Goal: Task Accomplishment & Management: Complete application form

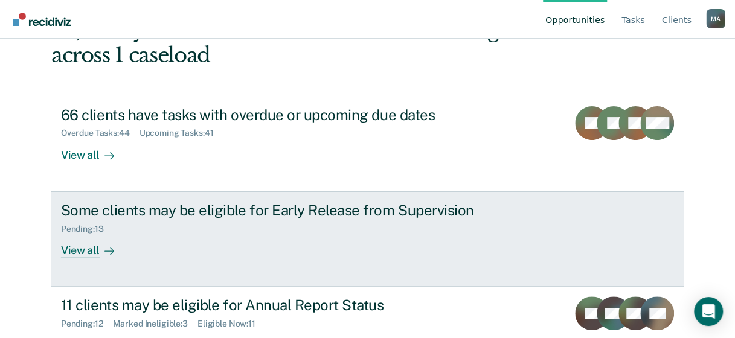
scroll to position [126, 0]
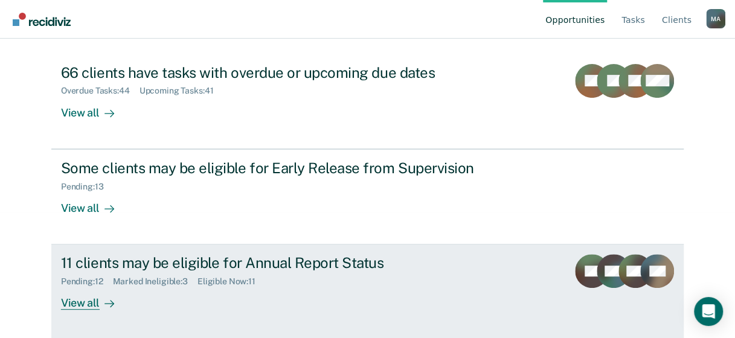
click at [86, 302] on div "View all" at bounding box center [95, 299] width 68 height 24
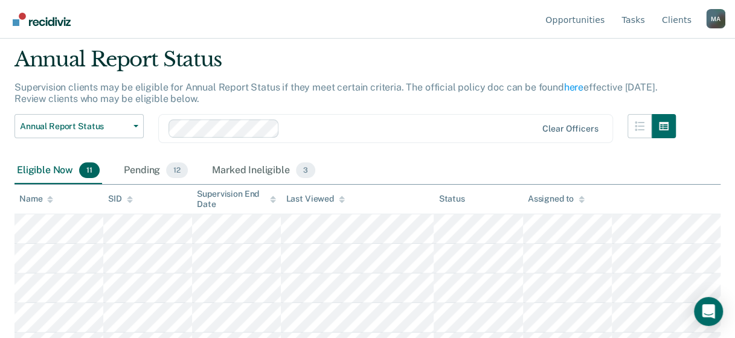
scroll to position [60, 0]
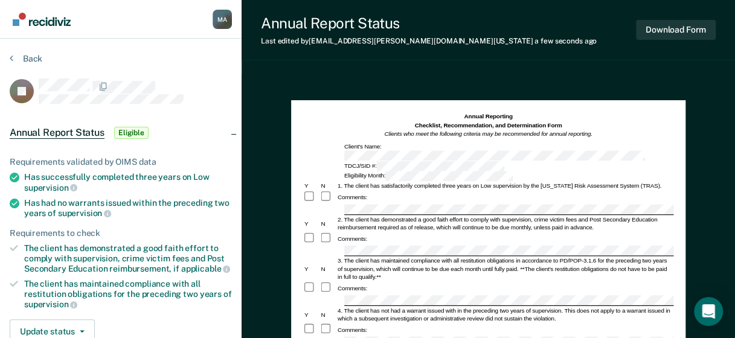
click at [413, 282] on div "Comments:" at bounding box center [487, 288] width 370 height 13
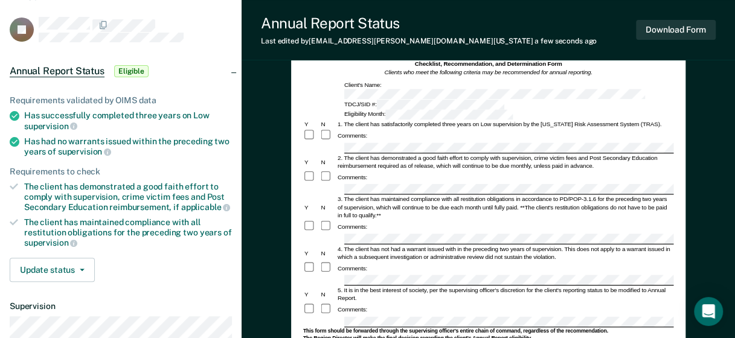
scroll to position [121, 0]
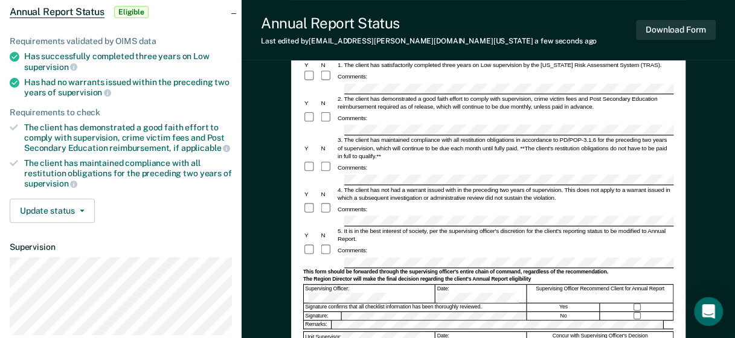
click at [623, 229] on form "Annual Reporting Checklist, Recommendation, and Determination Form Clients who …" at bounding box center [487, 260] width 370 height 537
click at [357, 292] on form "Annual Reporting Checklist, Recommendation, and Determination Form Clients who …" at bounding box center [487, 260] width 370 height 537
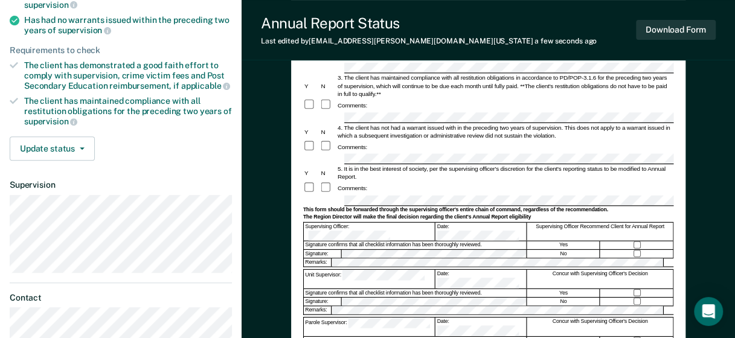
scroll to position [302, 0]
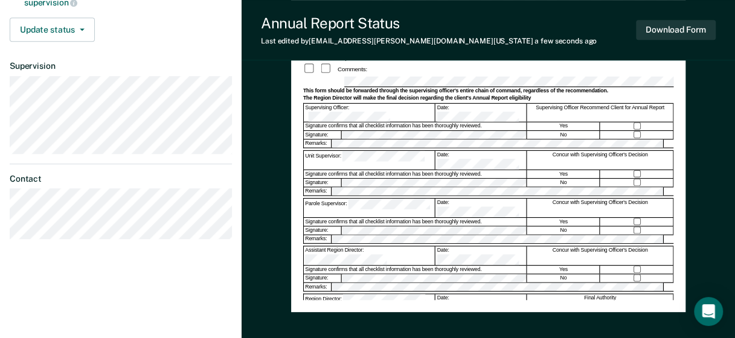
click at [356, 293] on div "Region Director: Date: Final Authority" at bounding box center [487, 302] width 370 height 19
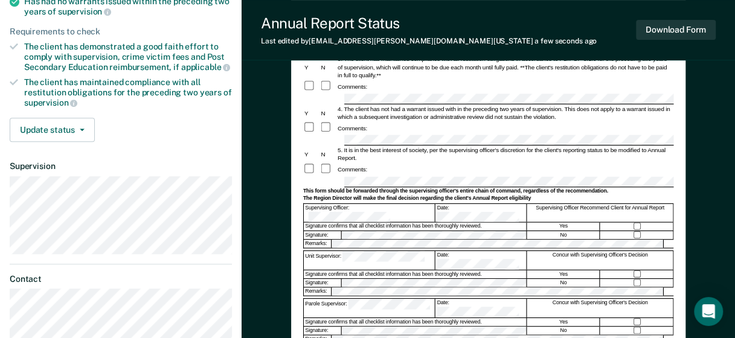
scroll to position [241, 0]
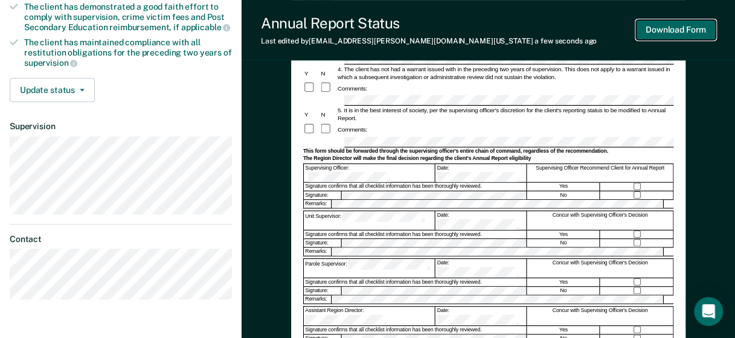
click at [677, 28] on button "Download Form" at bounding box center [676, 30] width 80 height 20
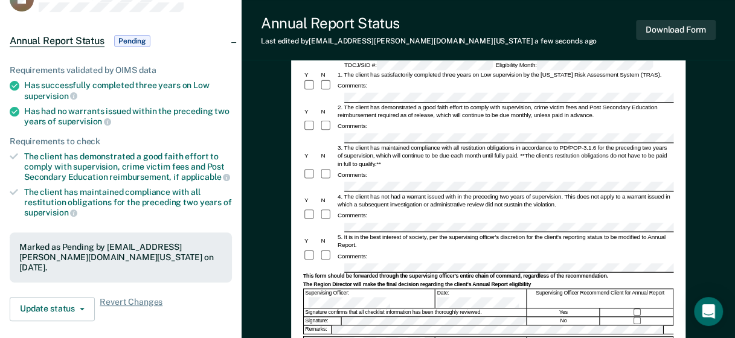
scroll to position [0, 0]
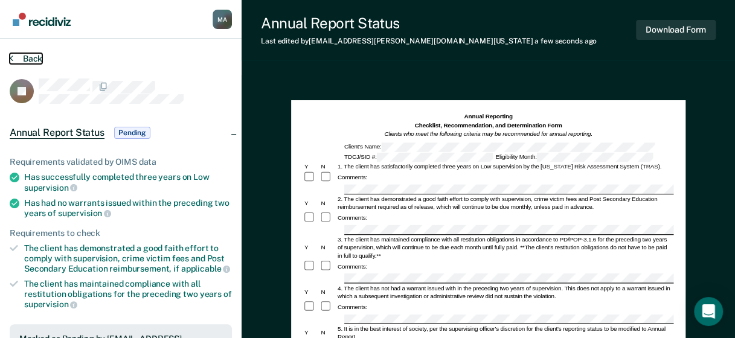
click at [37, 57] on button "Back" at bounding box center [26, 58] width 33 height 11
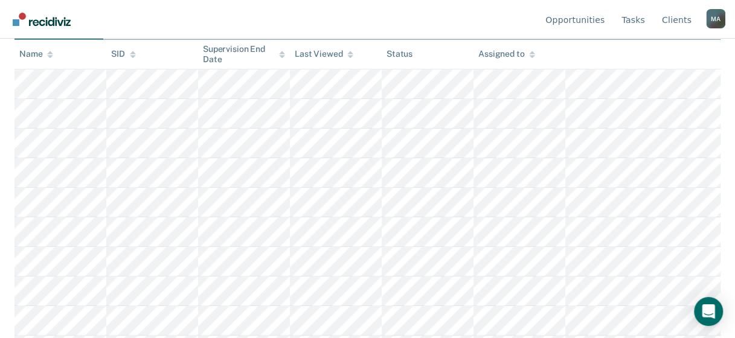
scroll to position [121, 0]
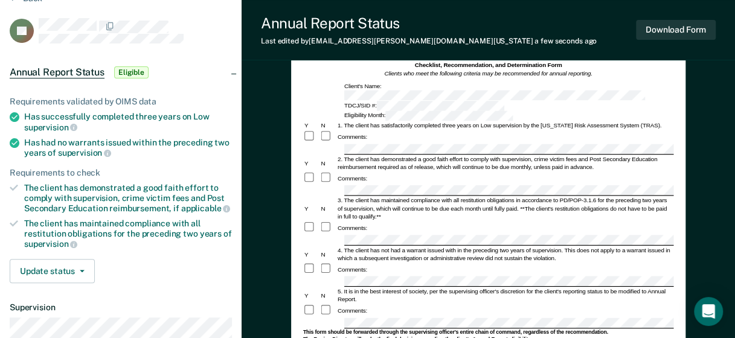
scroll to position [121, 0]
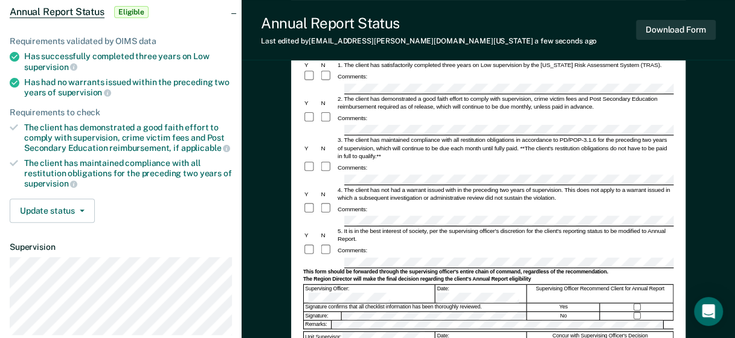
click at [368, 202] on div "Comments:" at bounding box center [487, 208] width 370 height 13
click at [360, 244] on div "Comments:" at bounding box center [487, 250] width 370 height 13
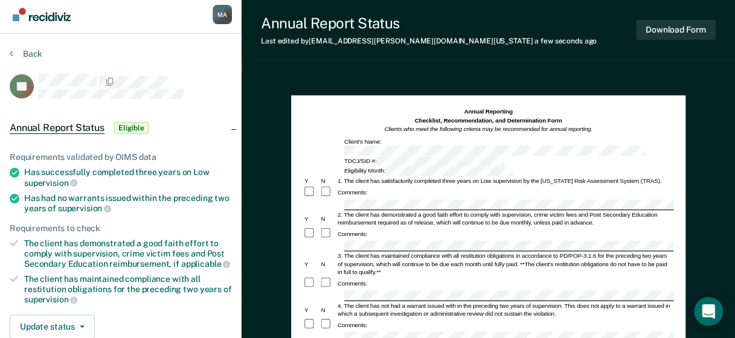
scroll to position [0, 0]
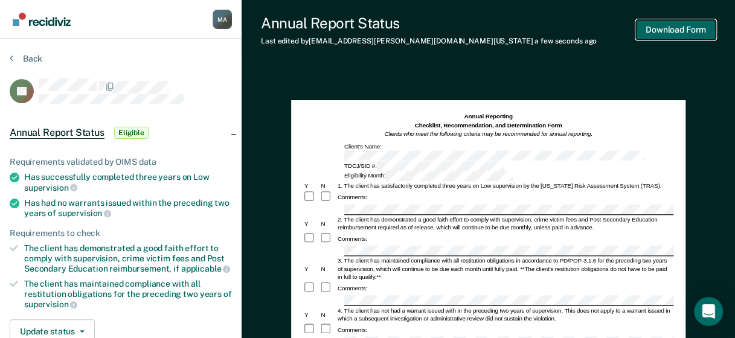
click at [686, 30] on button "Download Form" at bounding box center [676, 30] width 80 height 20
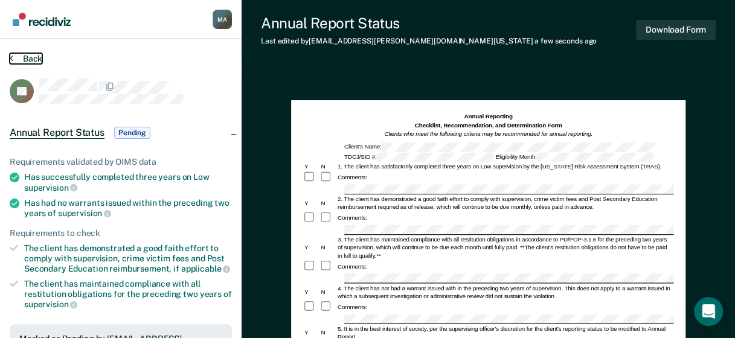
click at [28, 57] on button "Back" at bounding box center [26, 58] width 33 height 11
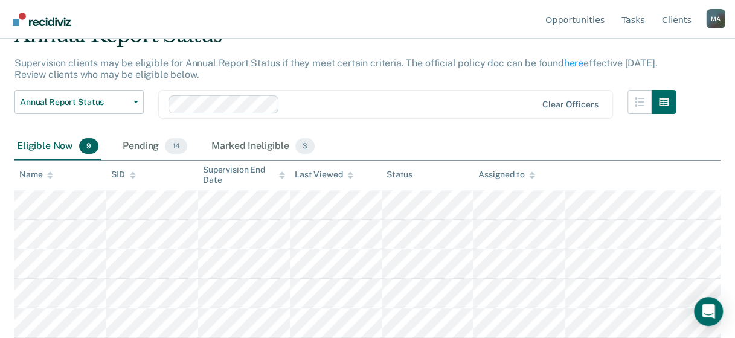
scroll to position [121, 0]
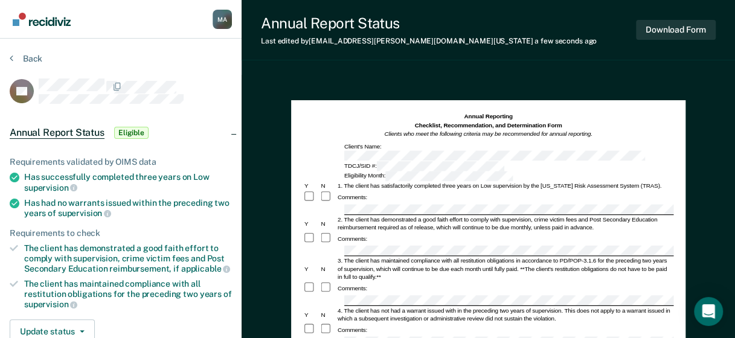
click at [366, 257] on div "3. The client has maintained compliance with all restitution obligations in acc…" at bounding box center [504, 269] width 337 height 24
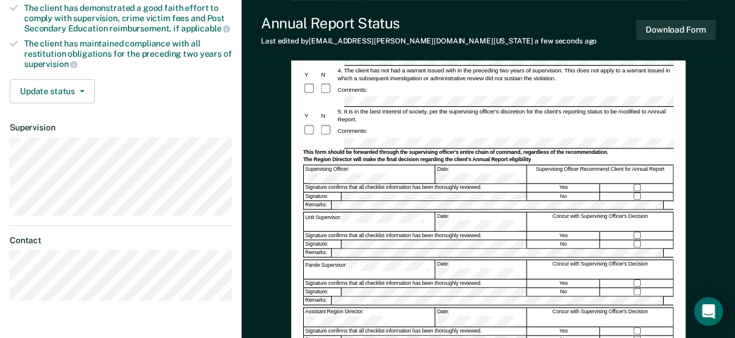
scroll to position [241, 0]
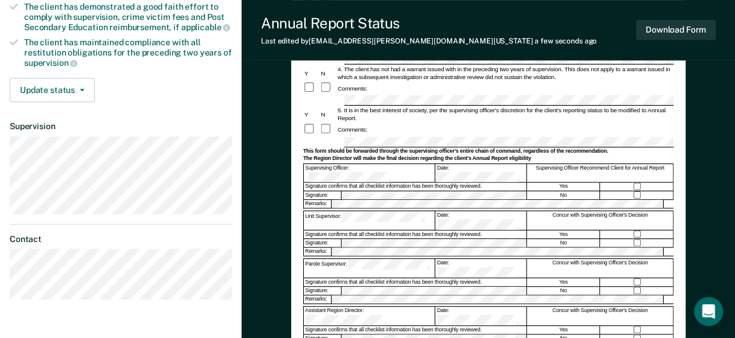
click at [636, 183] on div at bounding box center [636, 187] width 73 height 8
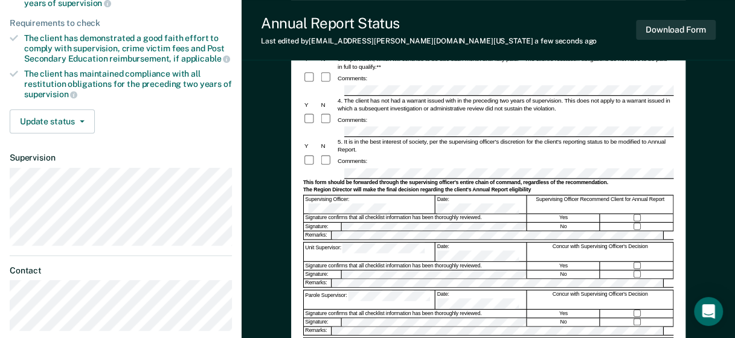
scroll to position [128, 0]
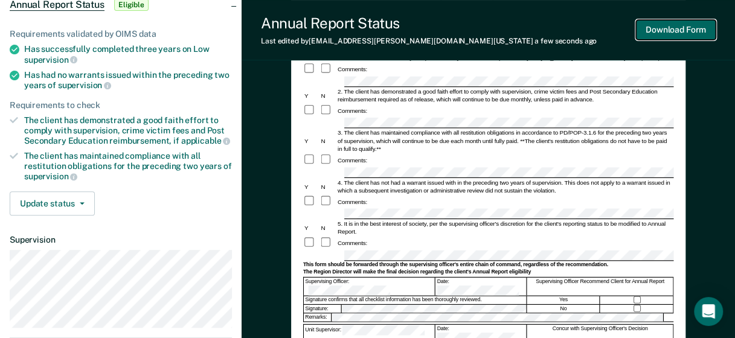
click at [694, 31] on button "Download Form" at bounding box center [676, 30] width 80 height 20
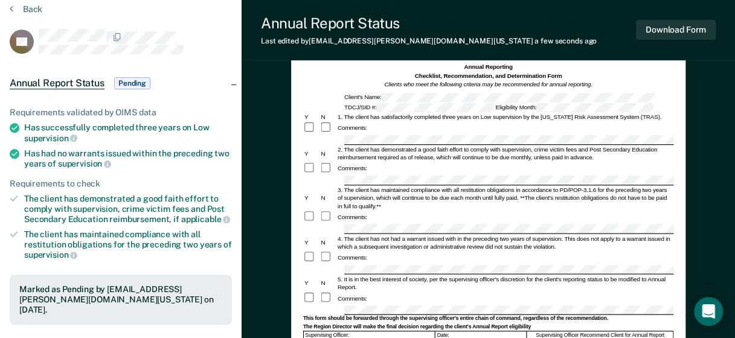
scroll to position [0, 0]
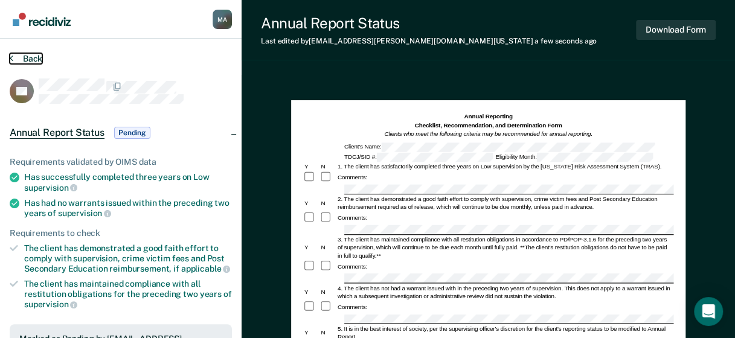
click at [31, 57] on button "Back" at bounding box center [26, 58] width 33 height 11
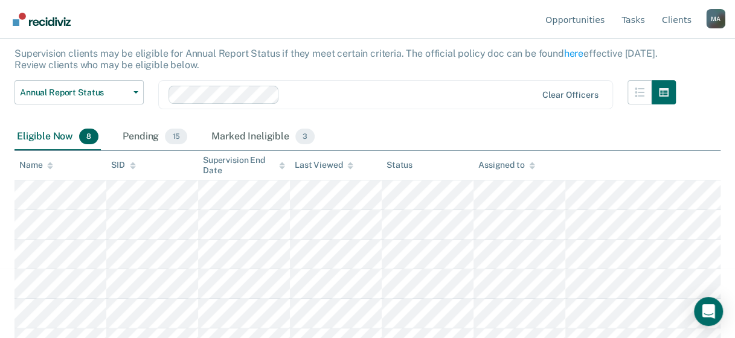
scroll to position [149, 0]
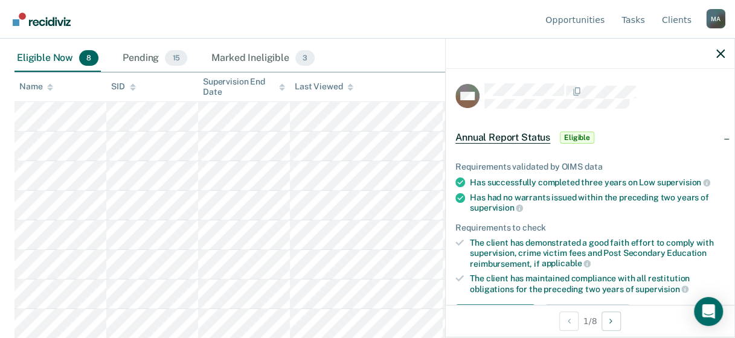
click at [724, 54] on div at bounding box center [590, 54] width 289 height 30
click at [718, 54] on icon "button" at bounding box center [720, 54] width 8 height 8
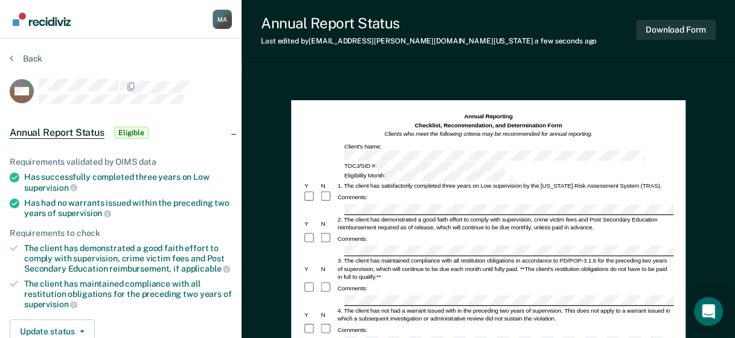
click at [384, 232] on div "Comments:" at bounding box center [487, 238] width 370 height 13
click at [360, 307] on div "4. The client has not had a warrant issued with in the preceding two years of s…" at bounding box center [504, 315] width 337 height 16
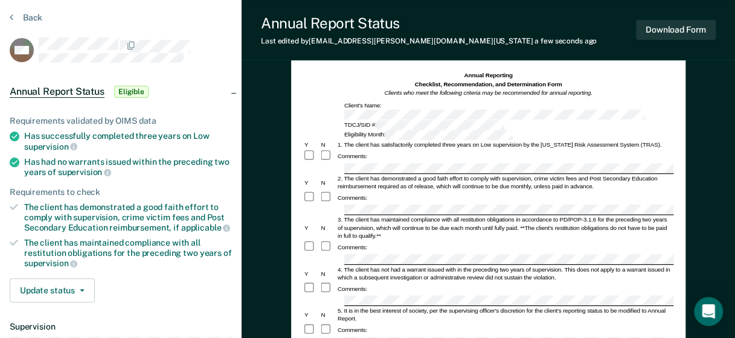
scroll to position [60, 0]
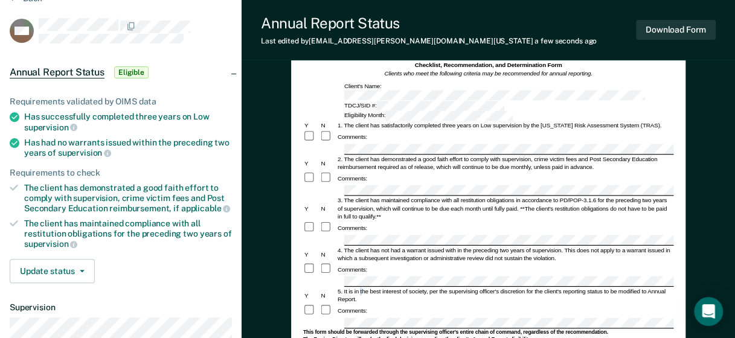
click at [360, 288] on div "5. It is in the best interest of society, per the supervising officer's discret…" at bounding box center [504, 296] width 337 height 16
drag, startPoint x: 360, startPoint y: 262, endPoint x: 364, endPoint y: 250, distance: 12.6
click at [364, 250] on form "Annual Reporting Checklist, Recommendation, and Determination Form Clients who …" at bounding box center [487, 320] width 370 height 537
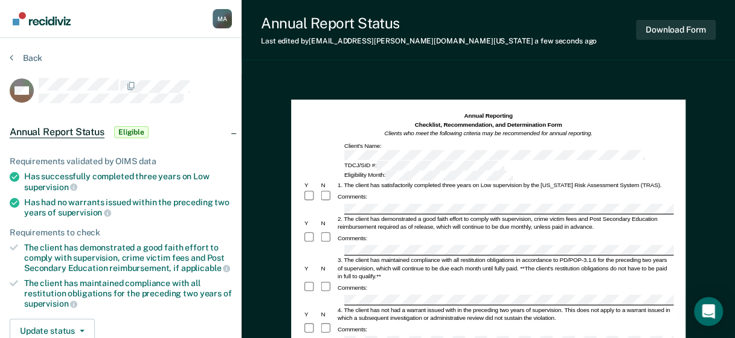
scroll to position [0, 0]
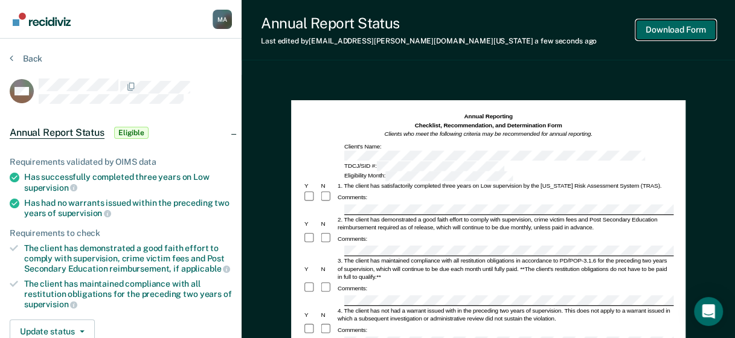
click at [673, 34] on button "Download Form" at bounding box center [676, 30] width 80 height 20
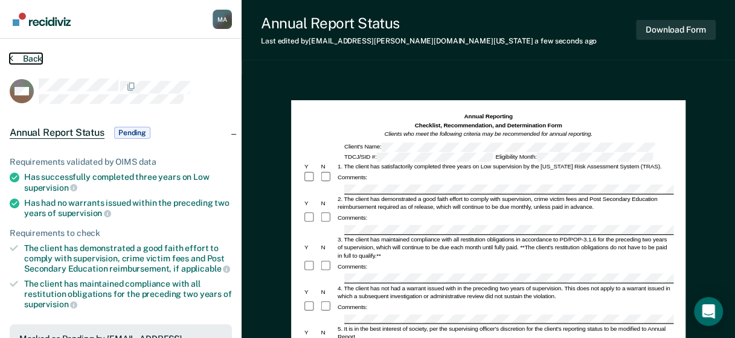
click at [23, 54] on button "Back" at bounding box center [26, 58] width 33 height 11
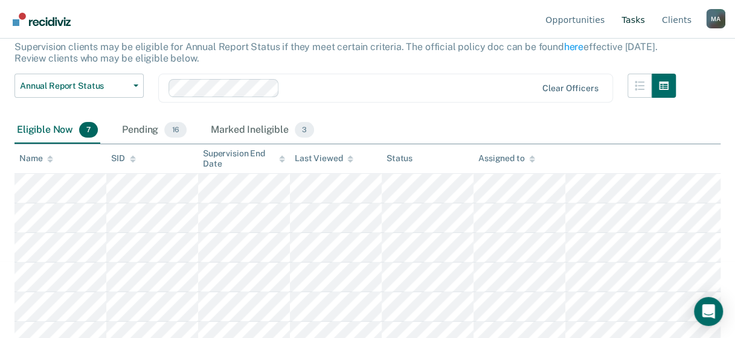
scroll to position [58, 0]
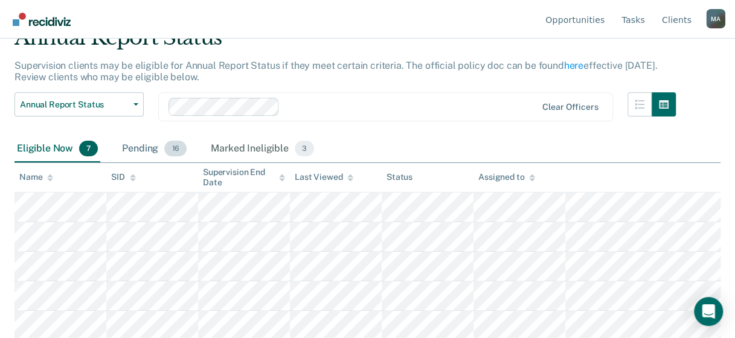
click at [177, 145] on span "16" at bounding box center [175, 149] width 22 height 16
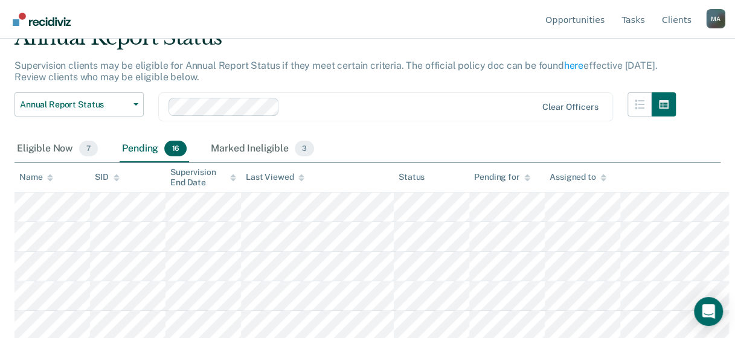
scroll to position [385, 0]
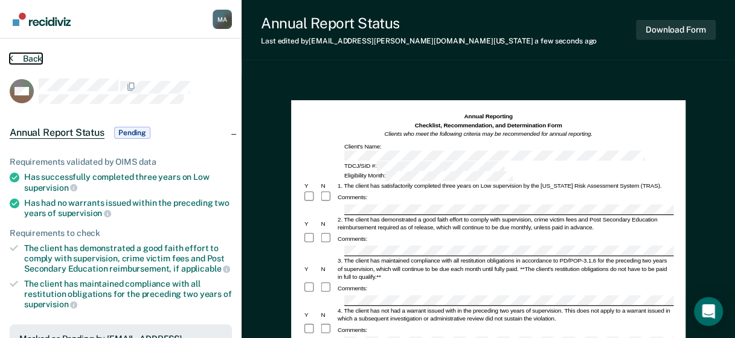
click at [29, 56] on button "Back" at bounding box center [26, 58] width 33 height 11
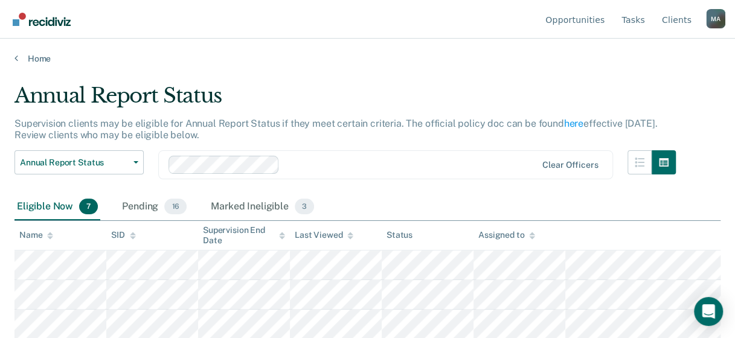
scroll to position [118, 0]
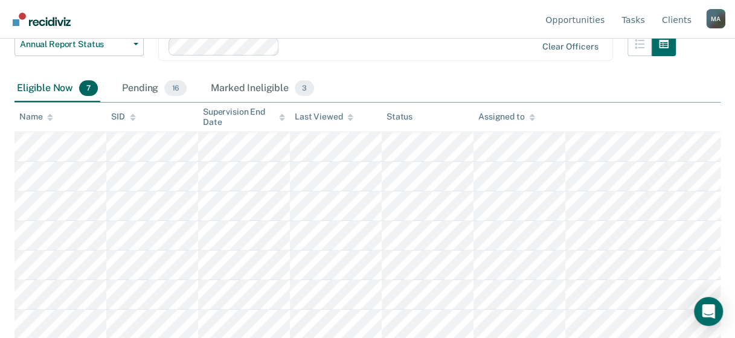
click at [28, 92] on div "Eligible Now 7" at bounding box center [57, 88] width 86 height 27
click at [55, 83] on div "Eligible Now 7" at bounding box center [57, 88] width 86 height 27
click at [57, 86] on div "Eligible Now 7" at bounding box center [57, 88] width 86 height 27
click at [162, 83] on div "Pending 16" at bounding box center [154, 88] width 69 height 27
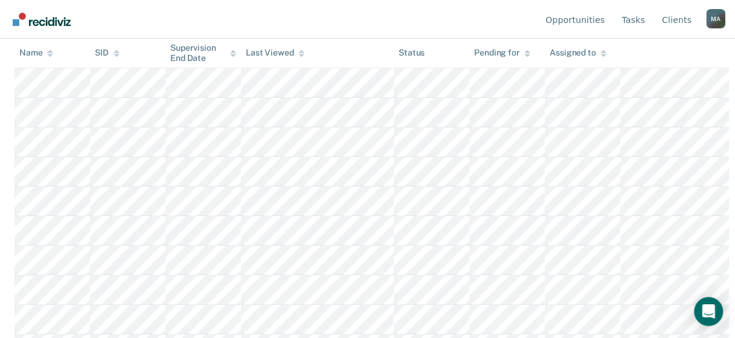
scroll to position [83, 0]
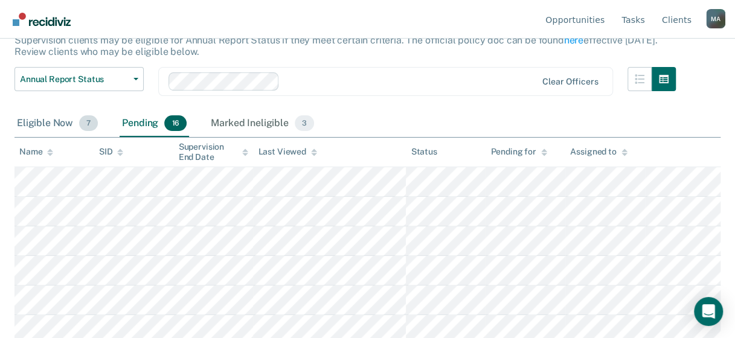
click at [36, 121] on div "Eligible Now 7" at bounding box center [57, 123] width 86 height 27
